Goal: Task Accomplishment & Management: Use online tool/utility

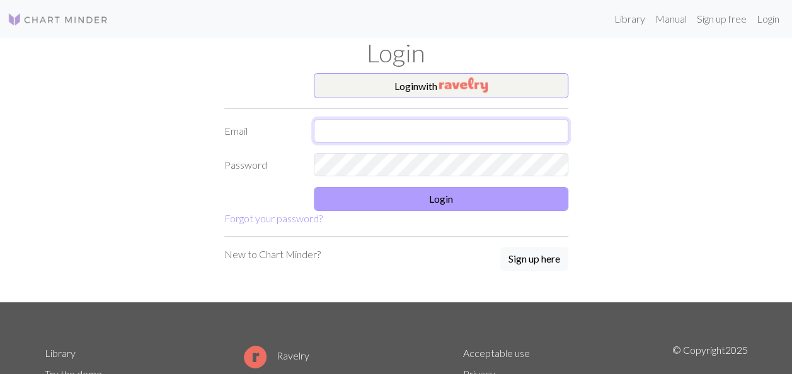
type input "[EMAIL_ADDRESS][DOMAIN_NAME]"
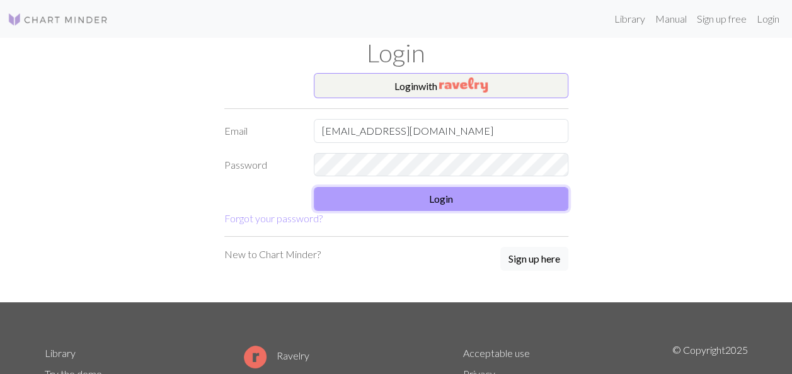
click at [420, 192] on button "Login" at bounding box center [441, 199] width 255 height 24
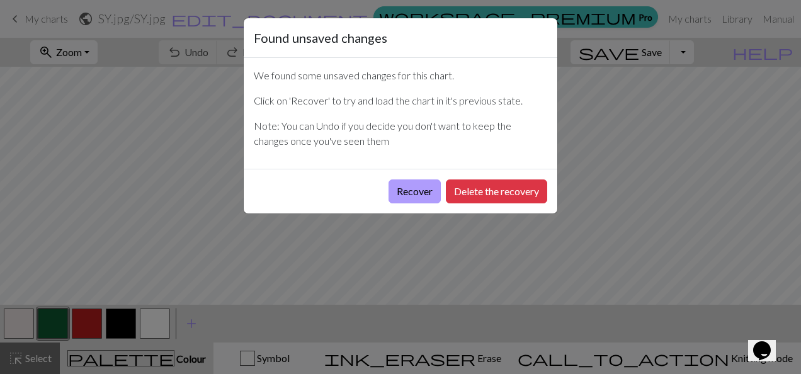
click at [416, 197] on button "Recover" at bounding box center [415, 192] width 52 height 24
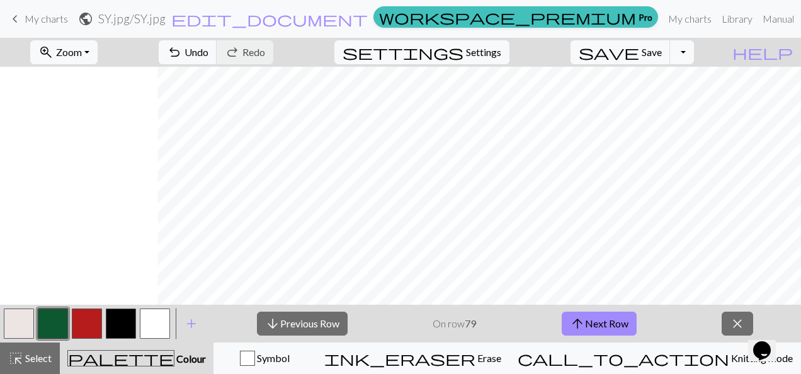
scroll to position [0, 1012]
